Goal: Obtain resource: Obtain resource

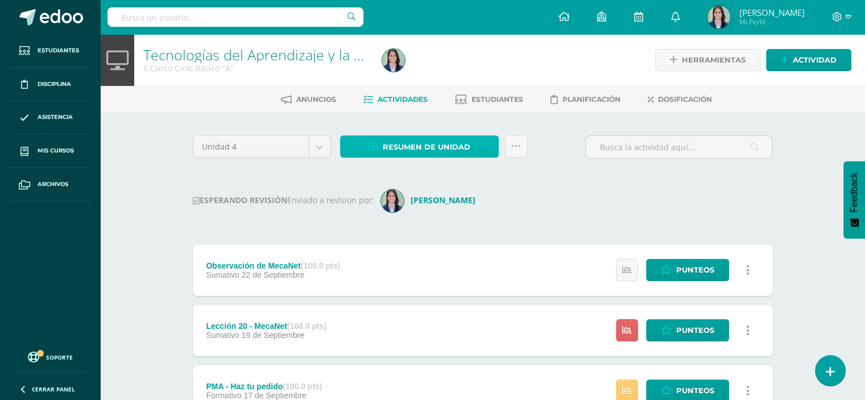
click at [385, 150] on span "Resumen de unidad" at bounding box center [427, 147] width 88 height 21
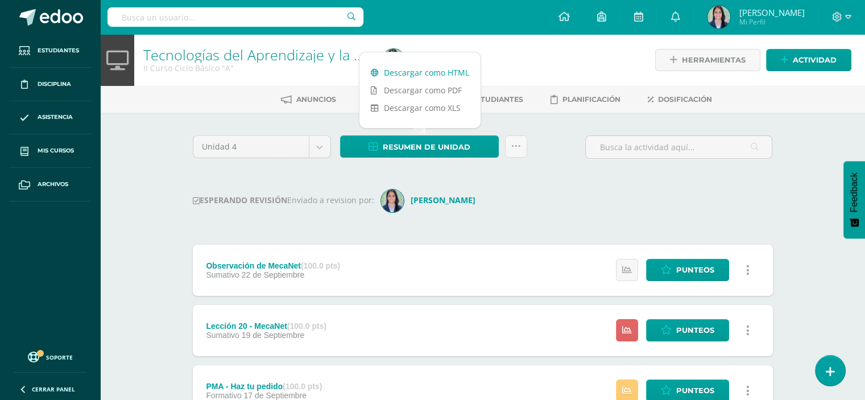
click at [428, 73] on link "Descargar como HTML" at bounding box center [420, 73] width 121 height 18
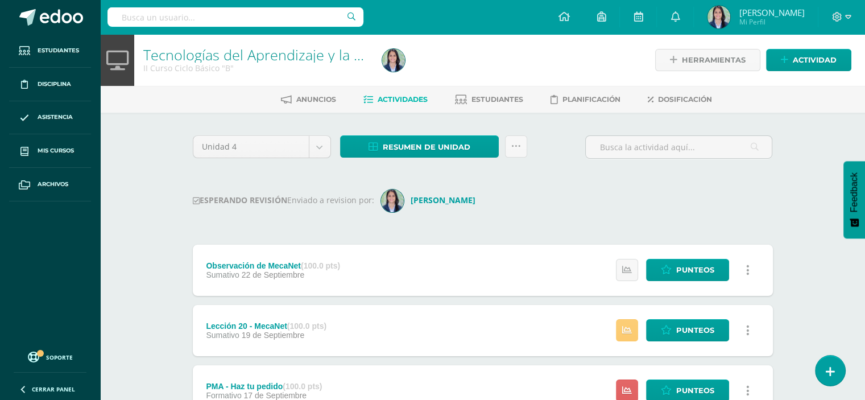
scroll to position [345, 0]
click at [459, 141] on span "Resumen de unidad" at bounding box center [427, 147] width 88 height 21
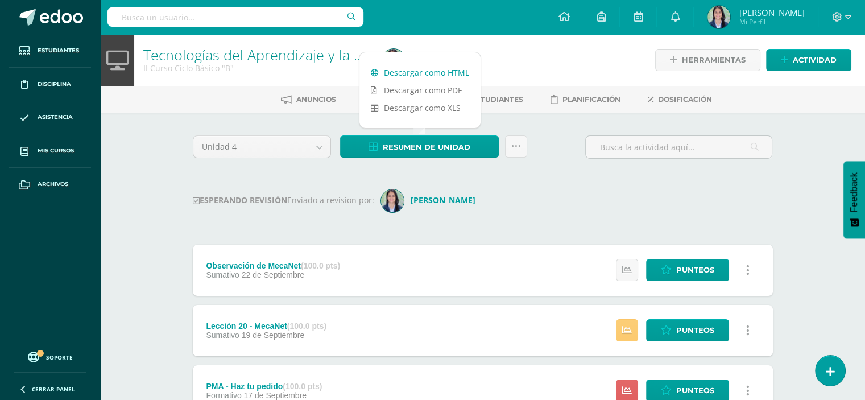
click at [441, 72] on link "Descargar como HTML" at bounding box center [420, 73] width 121 height 18
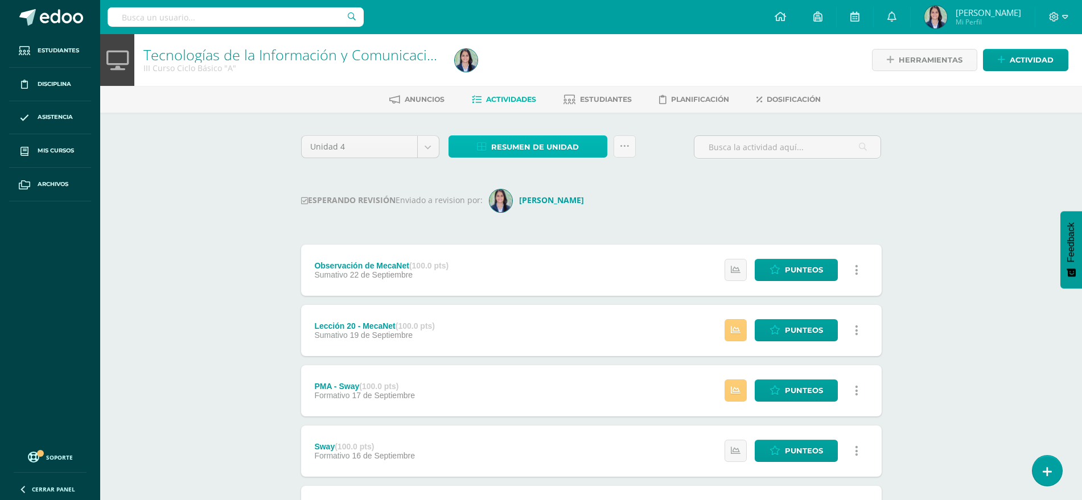
click at [513, 143] on span "Resumen de unidad" at bounding box center [535, 147] width 88 height 21
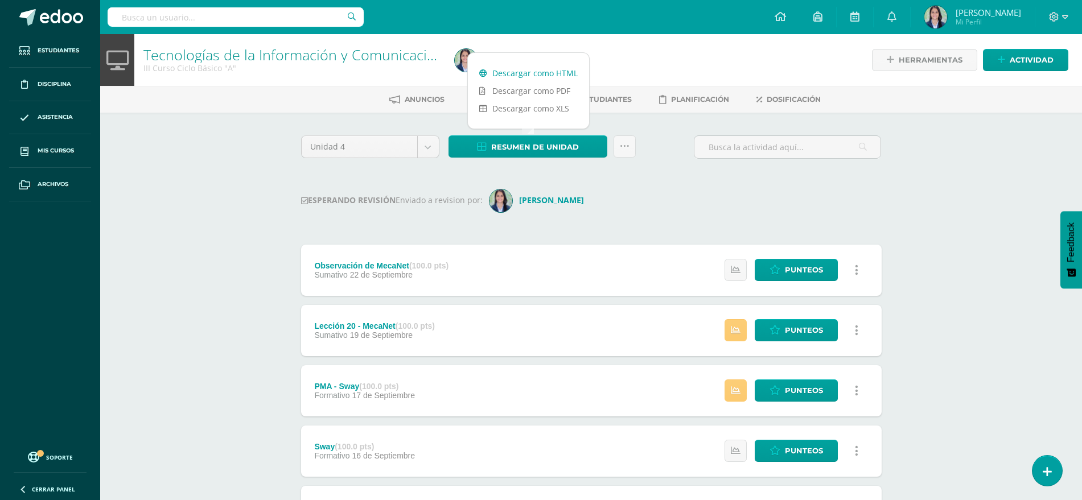
click at [513, 71] on link "Descargar como HTML" at bounding box center [528, 73] width 121 height 18
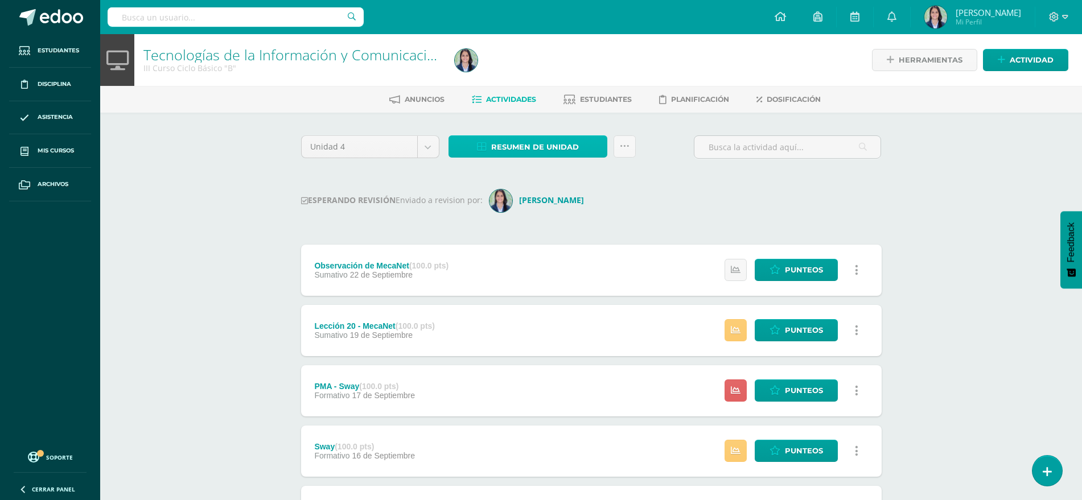
click at [538, 137] on span "Resumen de unidad" at bounding box center [535, 147] width 88 height 21
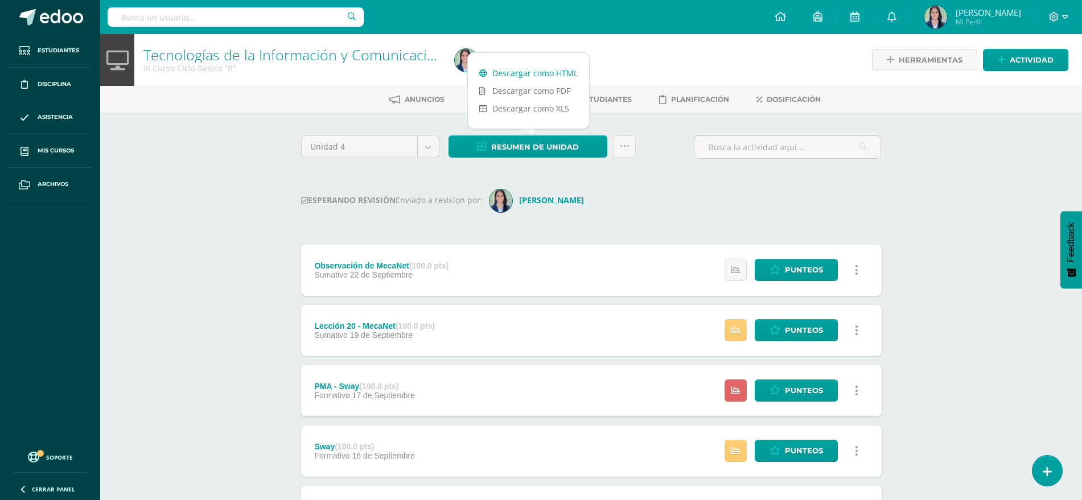
click at [524, 75] on link "Descargar como HTML" at bounding box center [528, 73] width 121 height 18
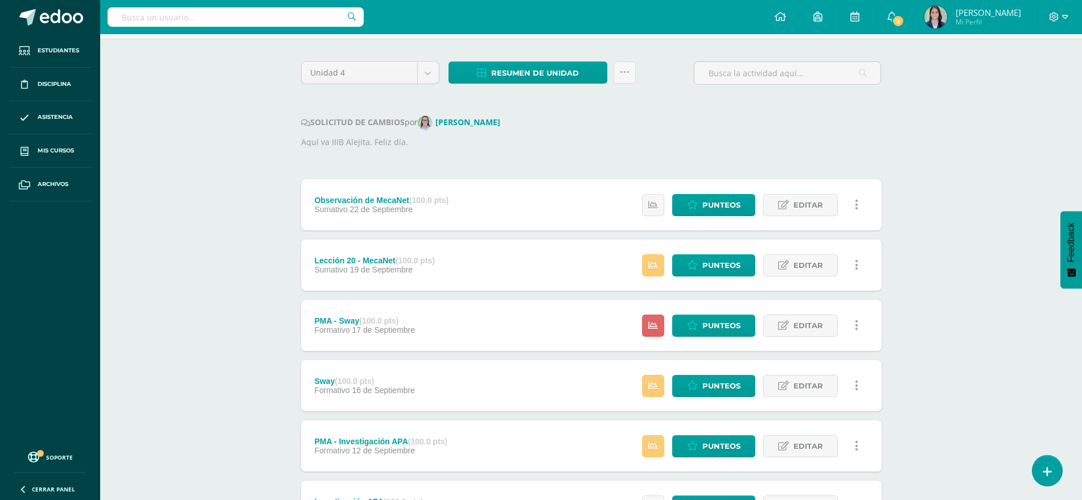
scroll to position [100, 0]
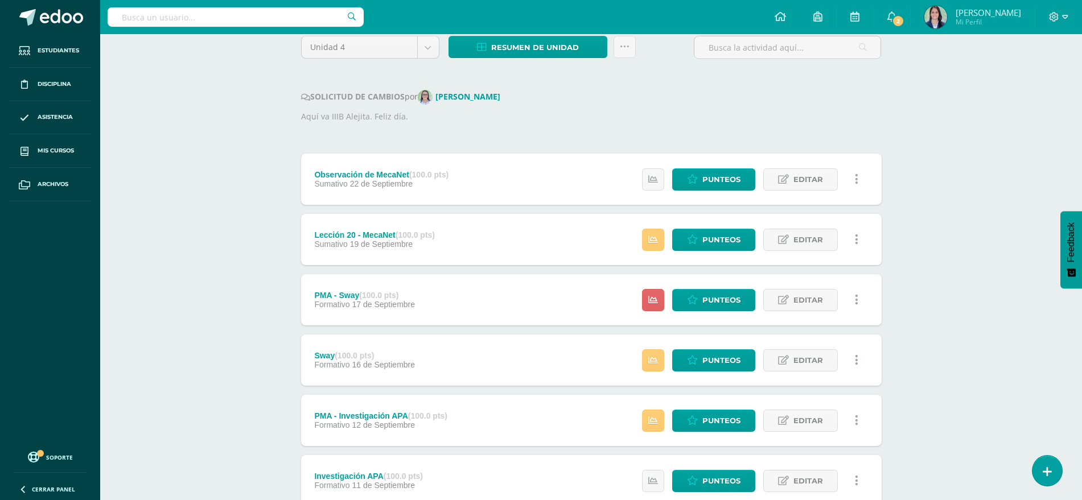
click at [698, 286] on div "Estatus de Actividad: 22 Estudiantes sin calificar 0 Estudiantes con cero Media…" at bounding box center [753, 299] width 257 height 51
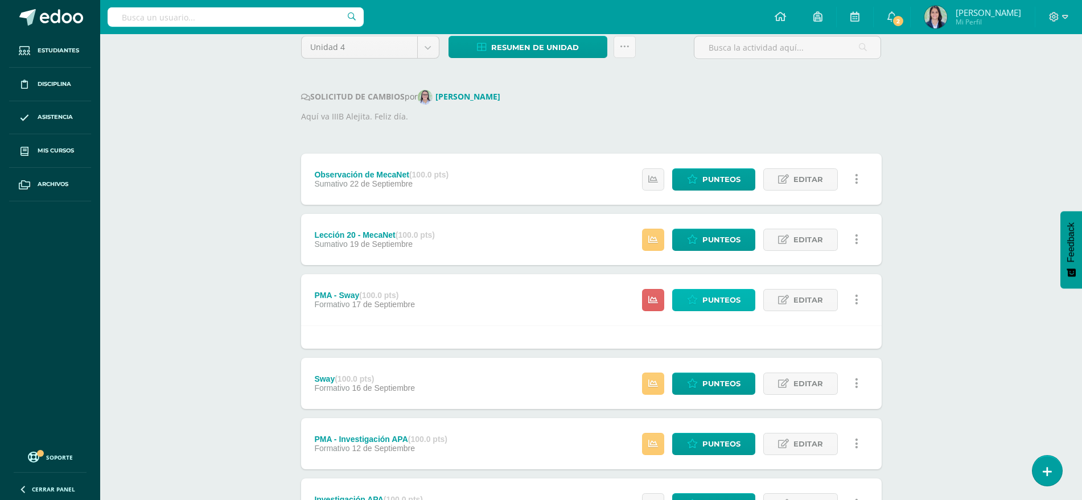
click at [696, 300] on icon at bounding box center [692, 300] width 11 height 10
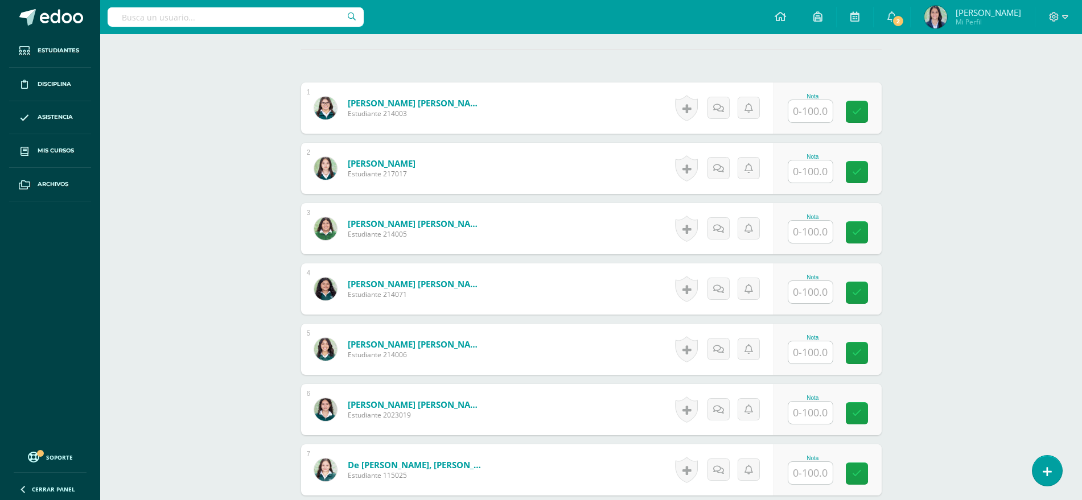
scroll to position [344, 0]
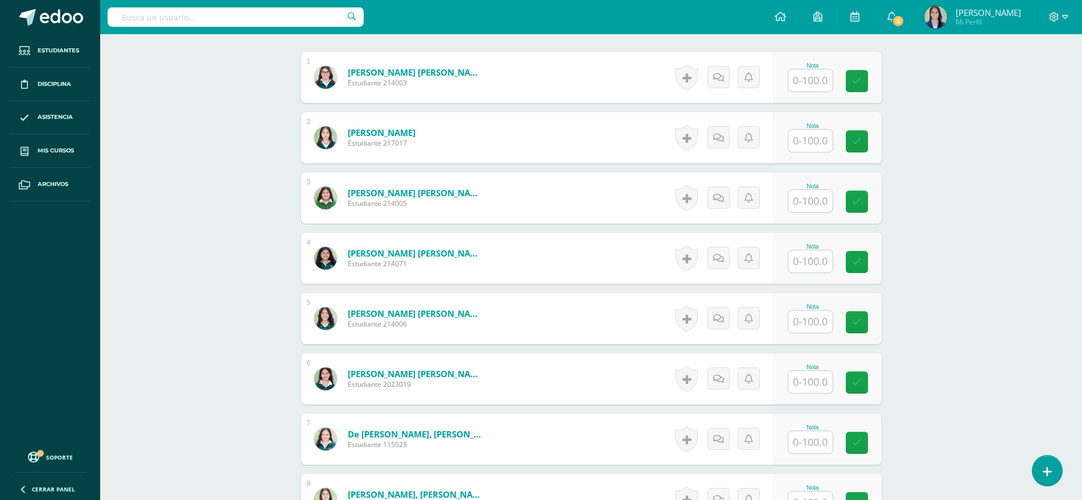
click at [809, 142] on input "text" at bounding box center [810, 141] width 44 height 22
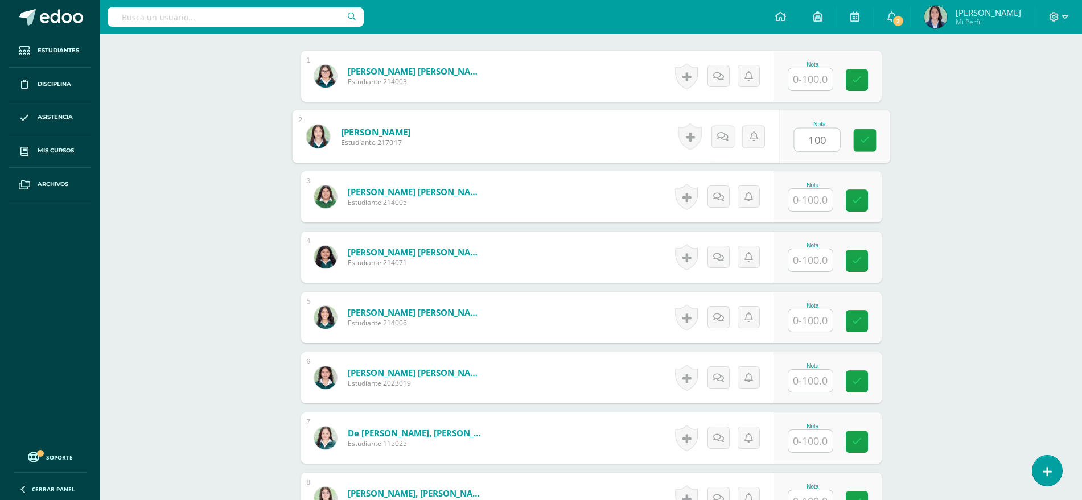
type input "100"
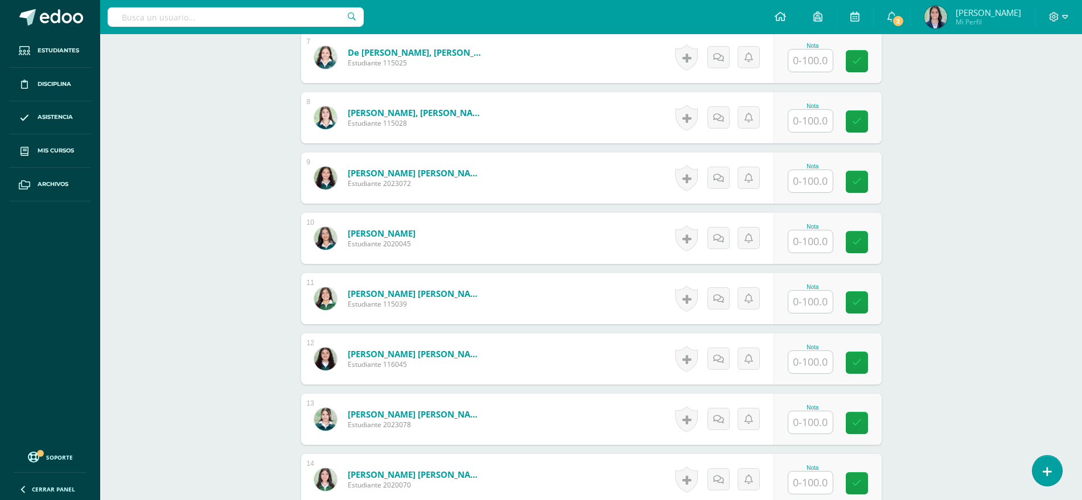
scroll to position [923, 0]
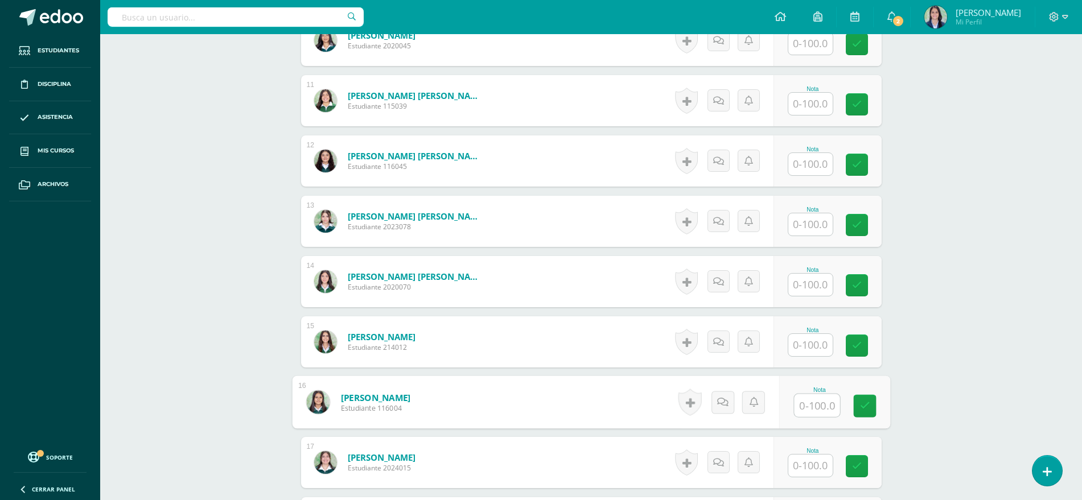
click at [804, 407] on input "text" at bounding box center [817, 405] width 46 height 23
type input "100"
click at [857, 399] on button at bounding box center [864, 402] width 24 height 24
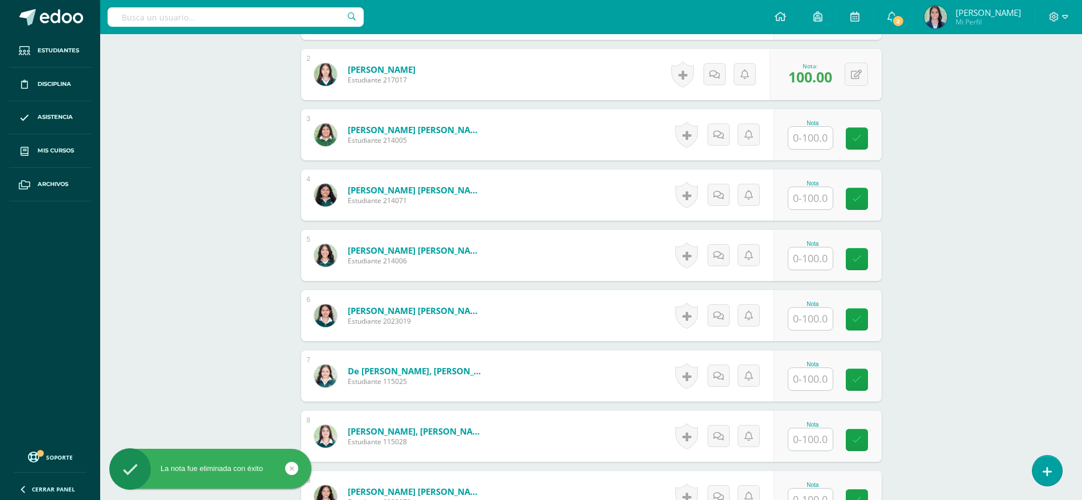
scroll to position [357, 0]
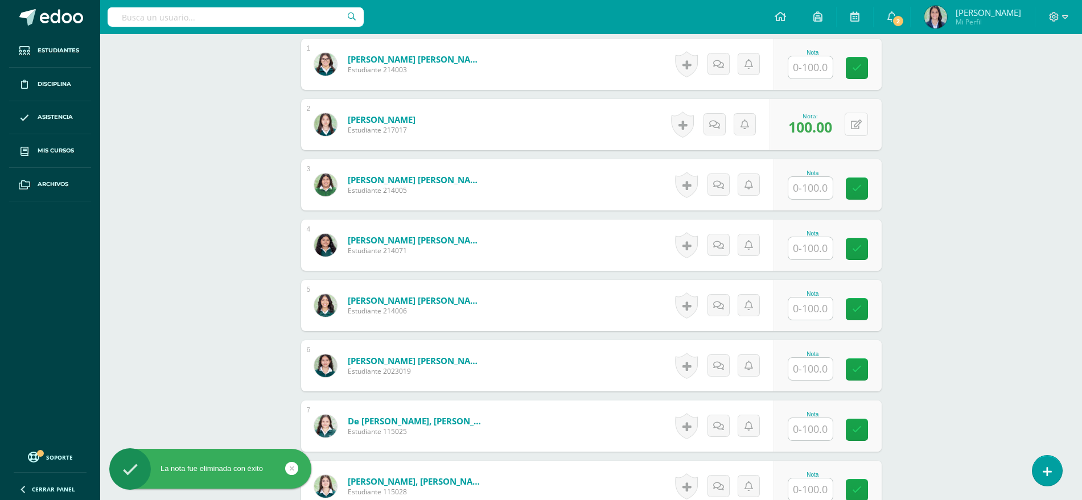
click at [855, 126] on button at bounding box center [855, 124] width 23 height 23
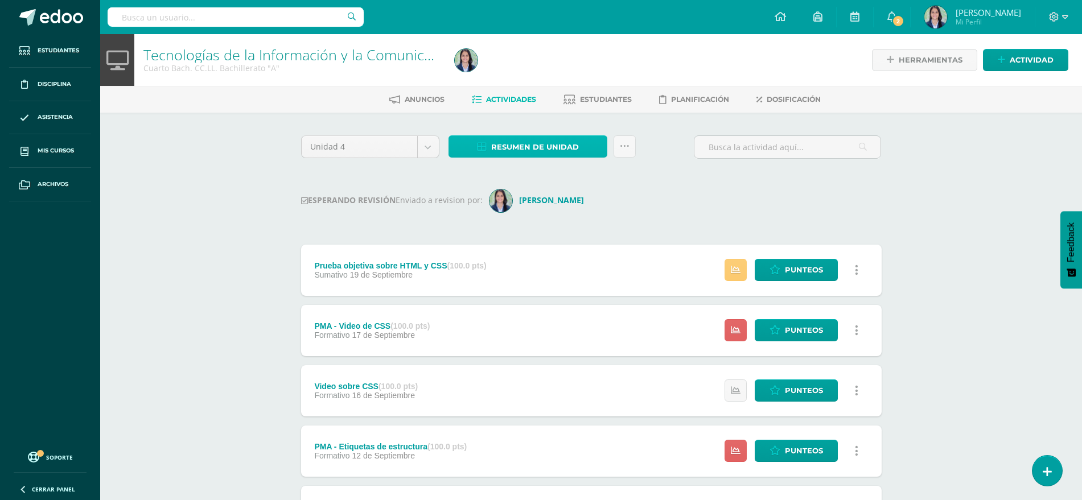
click at [490, 143] on link "Resumen de unidad" at bounding box center [527, 146] width 159 height 22
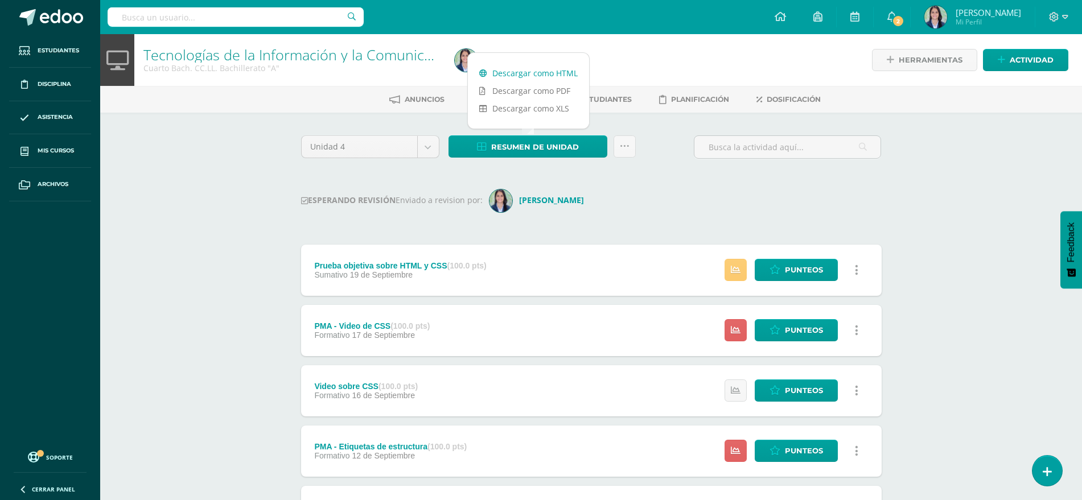
click at [523, 69] on link "Descargar como HTML" at bounding box center [528, 73] width 121 height 18
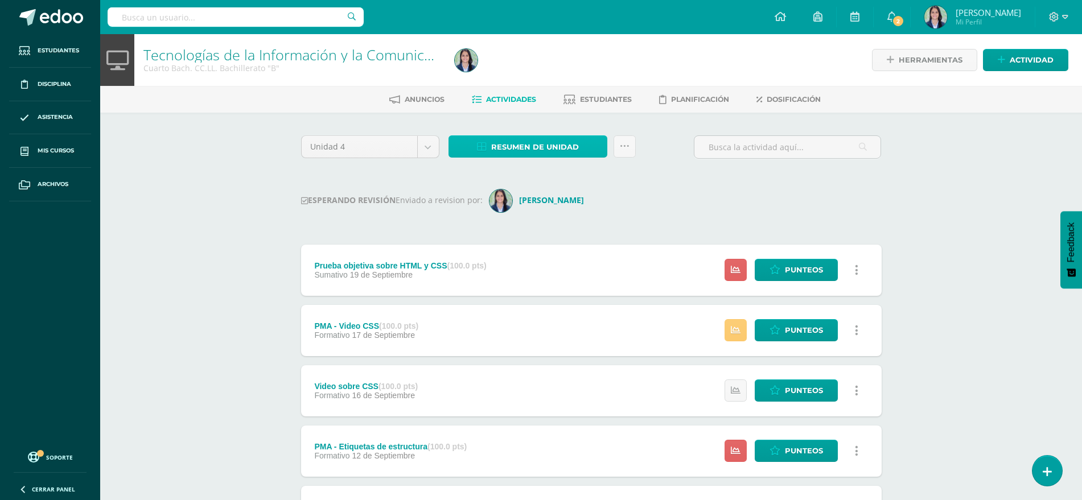
click at [497, 151] on span "Resumen de unidad" at bounding box center [535, 147] width 88 height 21
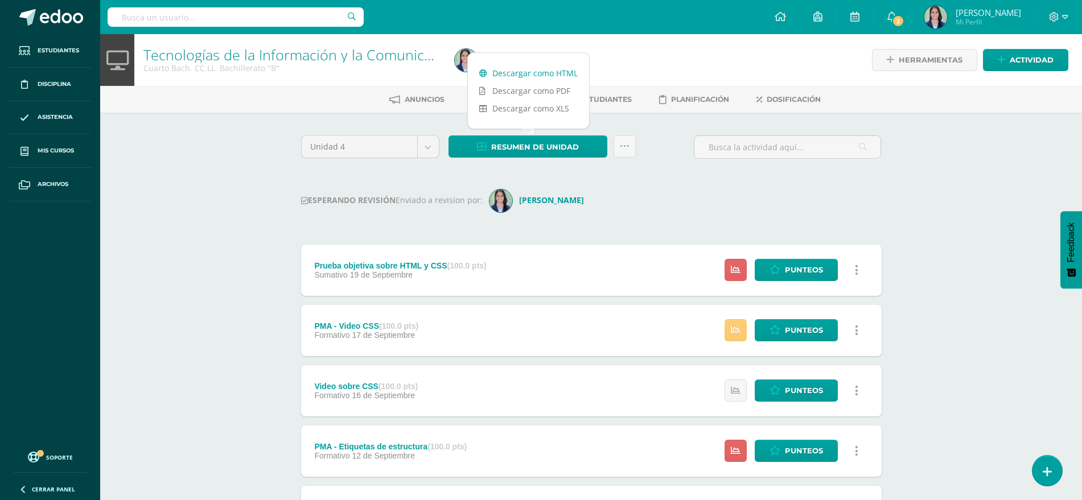
click at [519, 73] on link "Descargar como HTML" at bounding box center [528, 73] width 121 height 18
